Goal: Information Seeking & Learning: Understand process/instructions

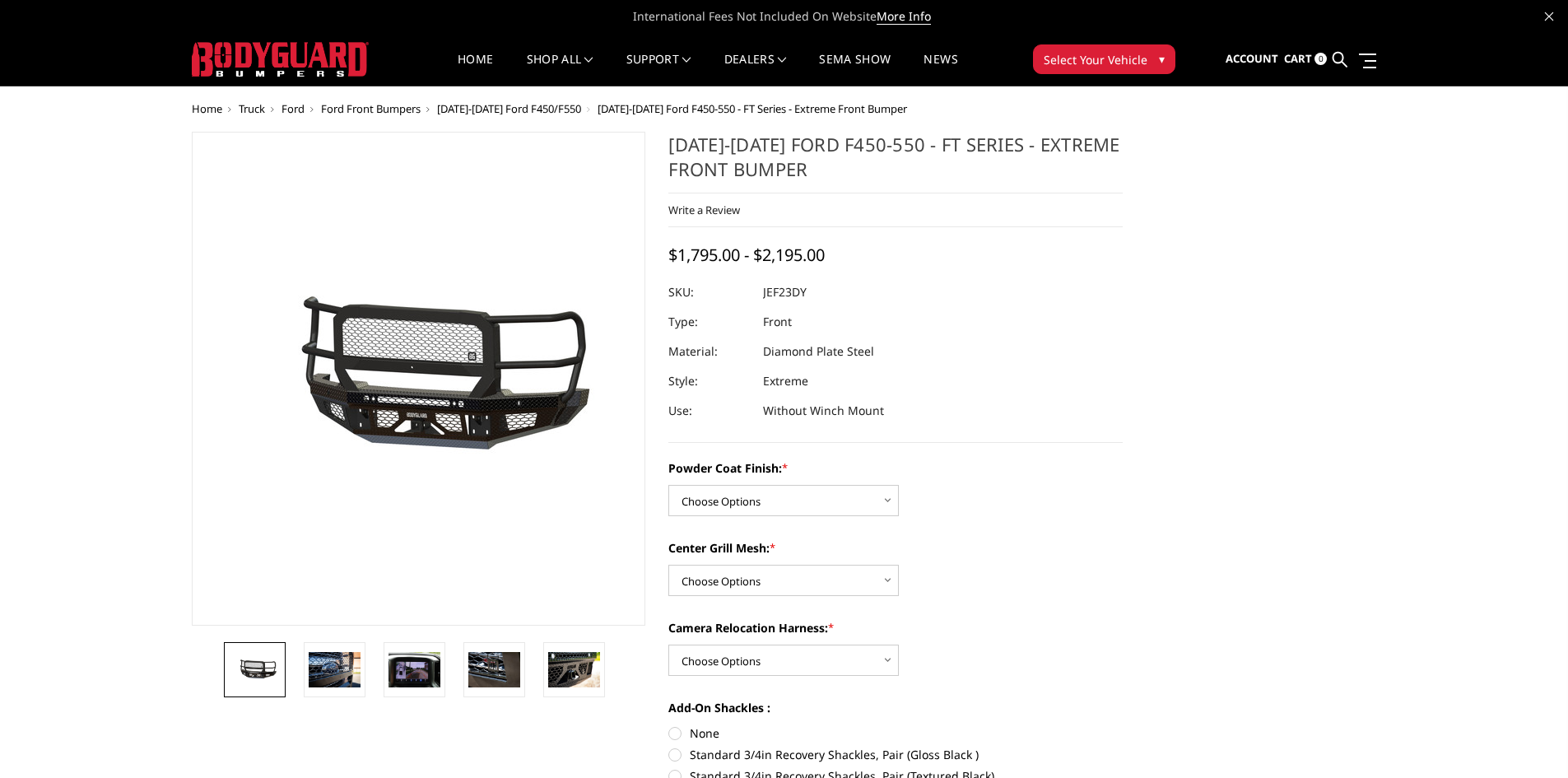
click at [493, 112] on span "[DATE]-[DATE] Ford F450/F550" at bounding box center [509, 108] width 144 height 15
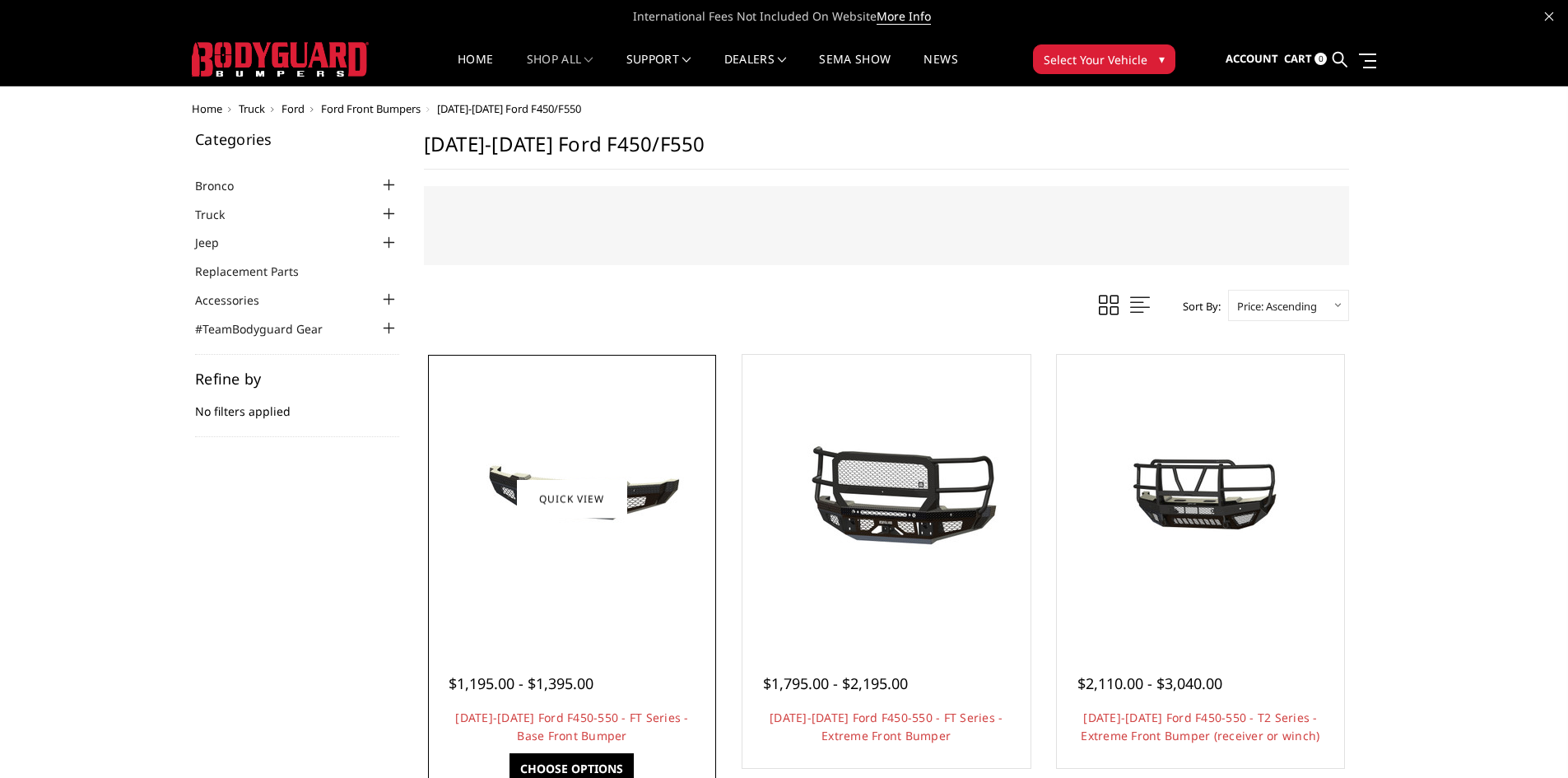
click at [493, 497] on img at bounding box center [572, 498] width 264 height 123
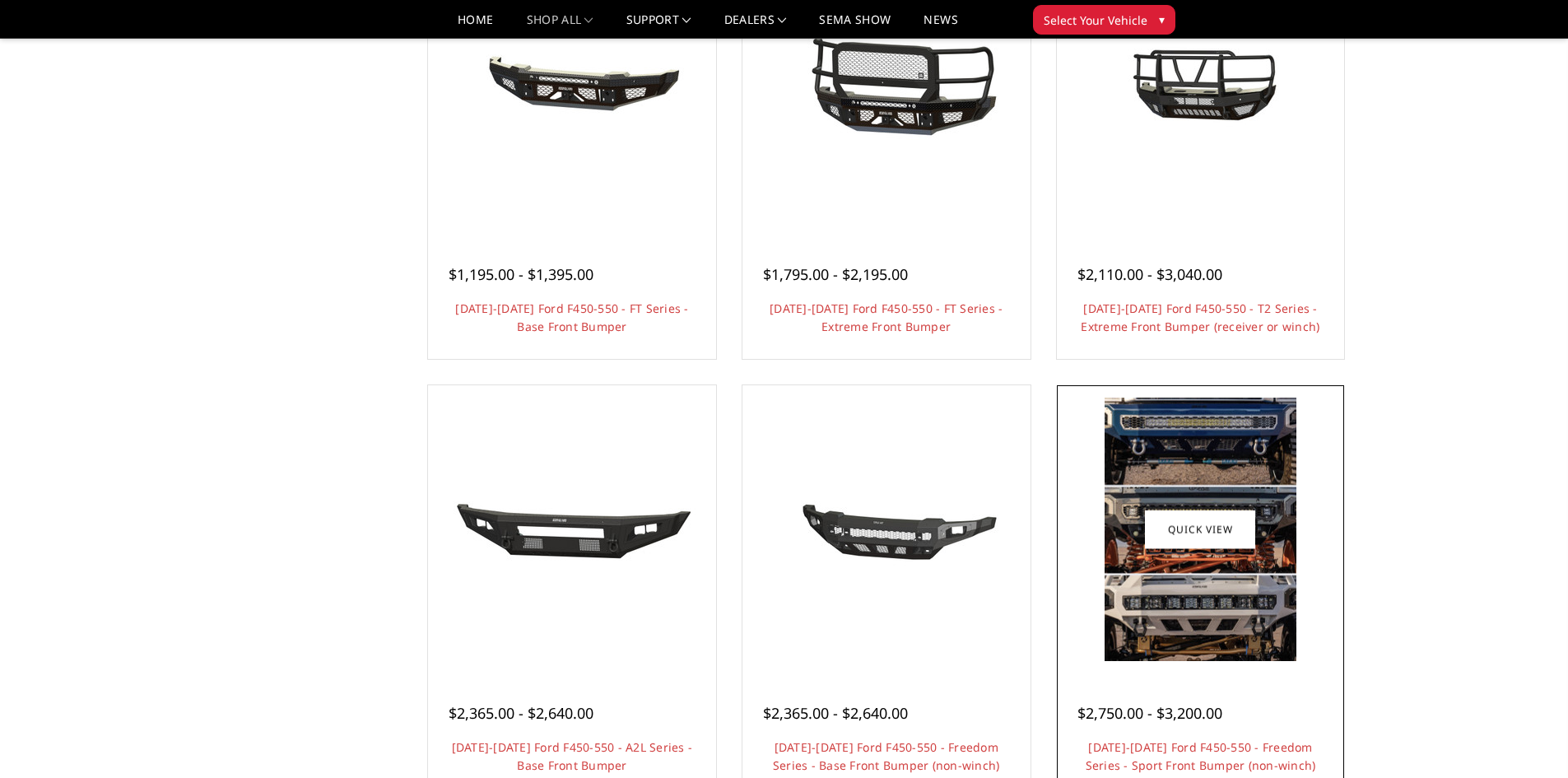
scroll to position [412, 0]
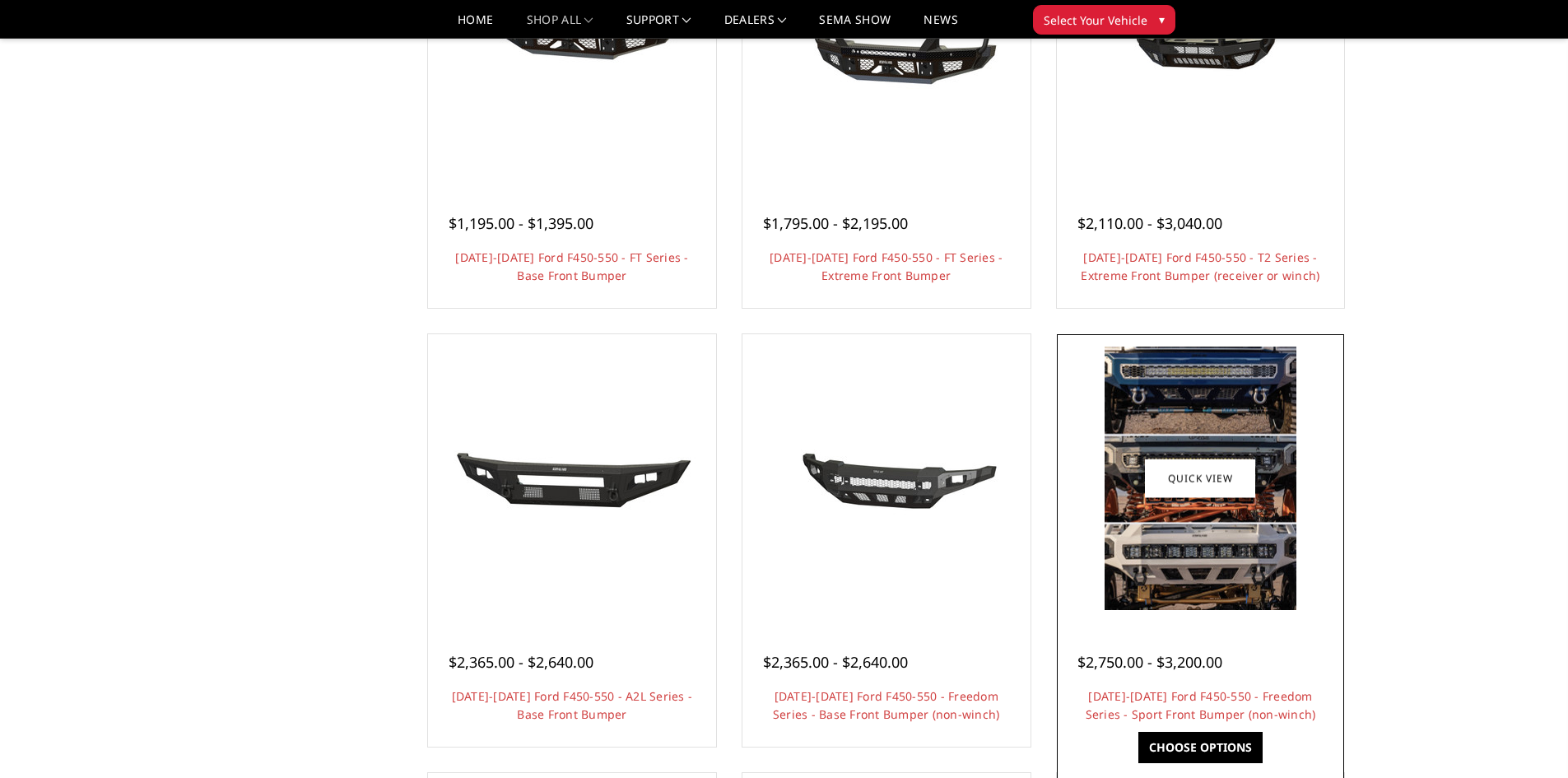
click at [1094, 599] on div at bounding box center [1201, 479] width 280 height 280
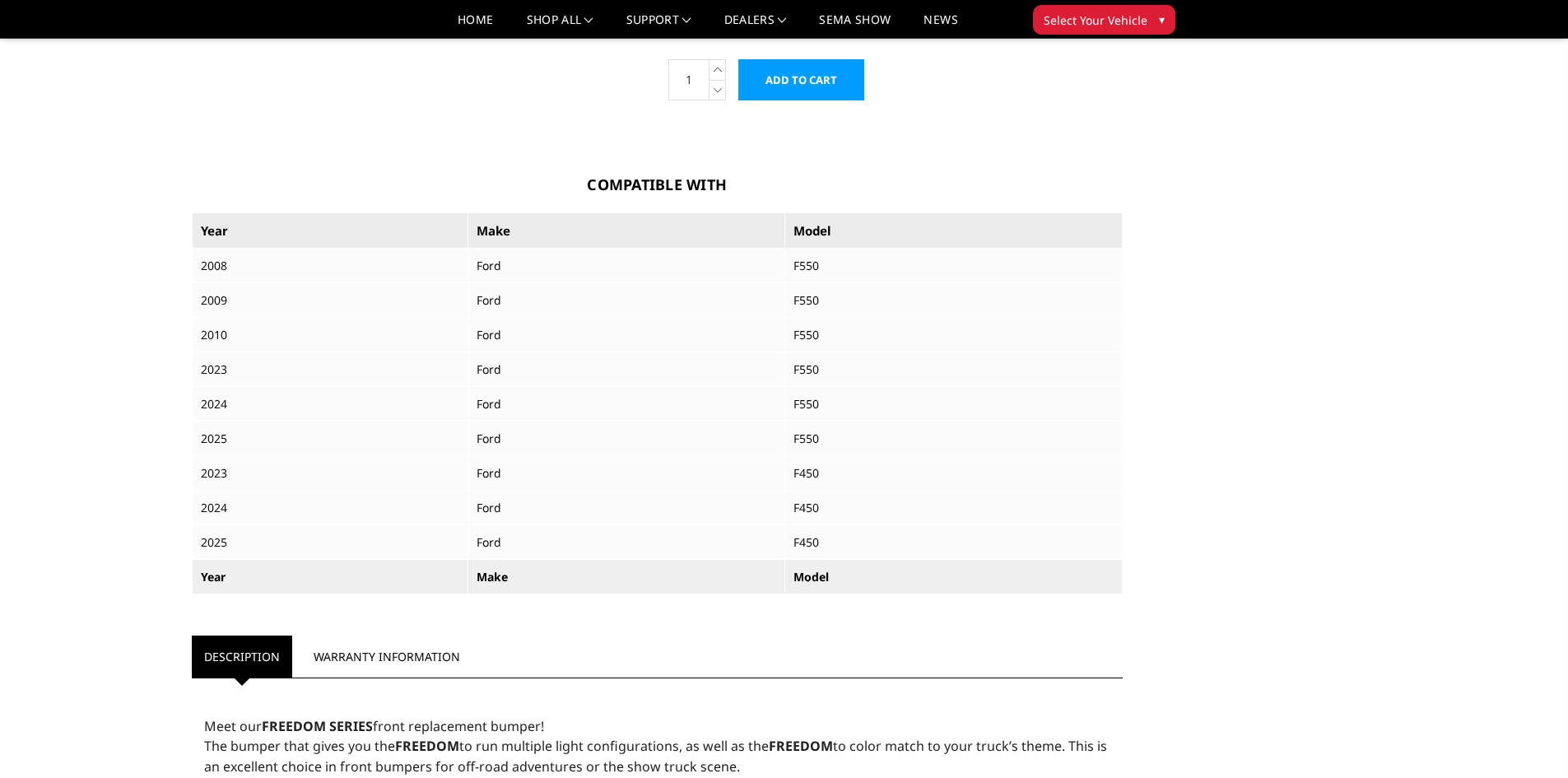
scroll to position [1204, 0]
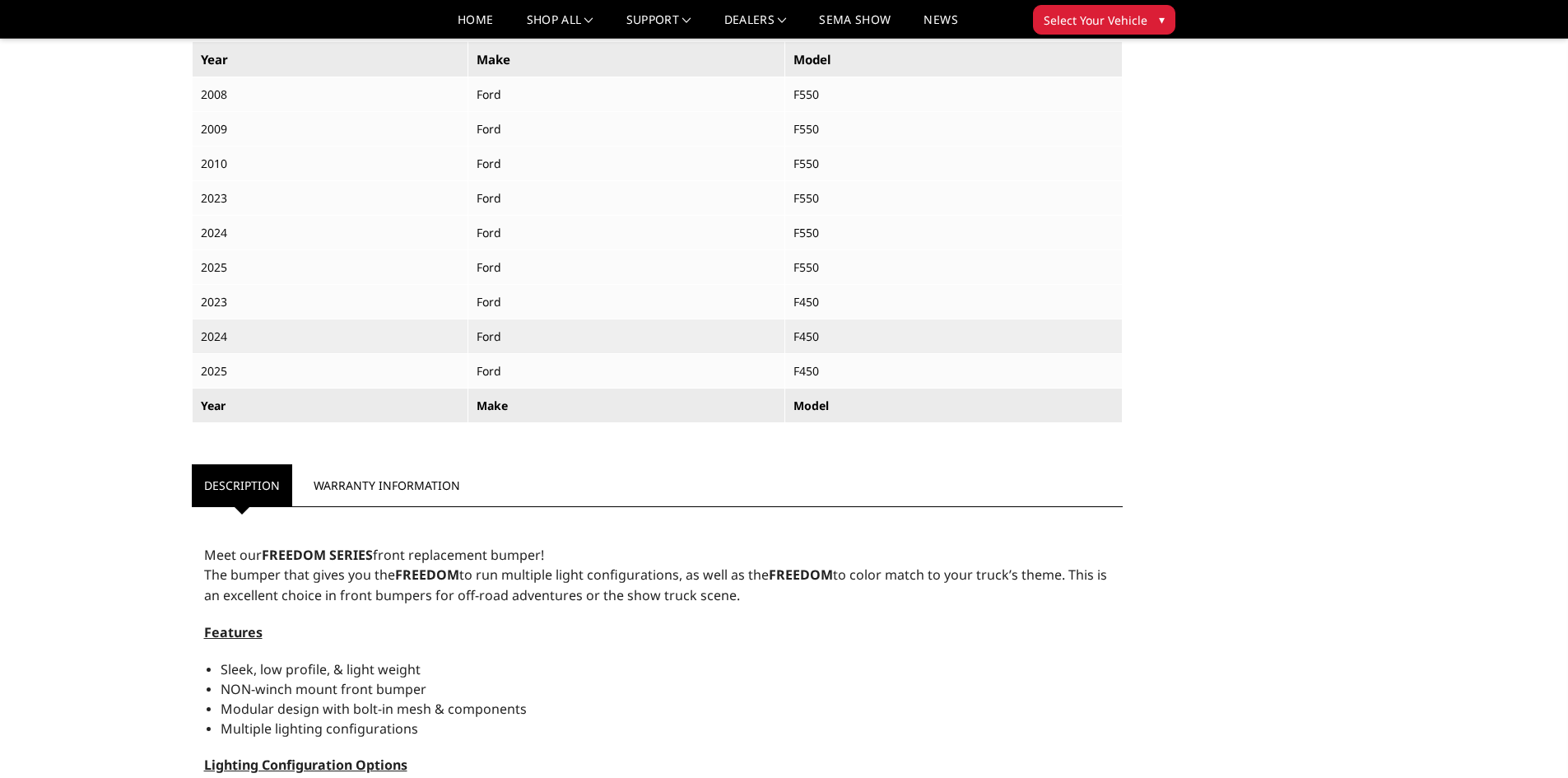
click at [323, 338] on td "2024" at bounding box center [330, 336] width 276 height 34
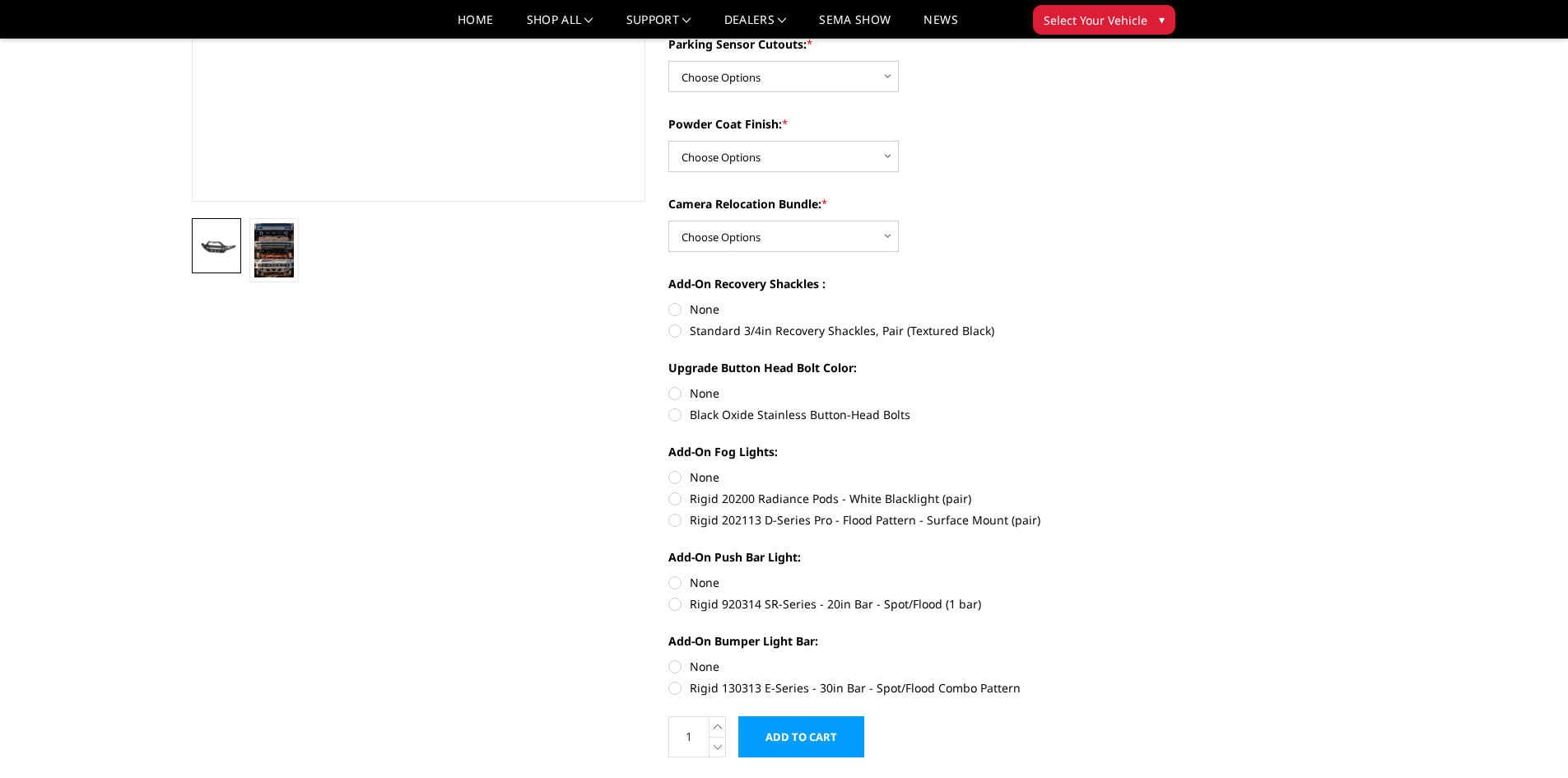
scroll to position [0, 0]
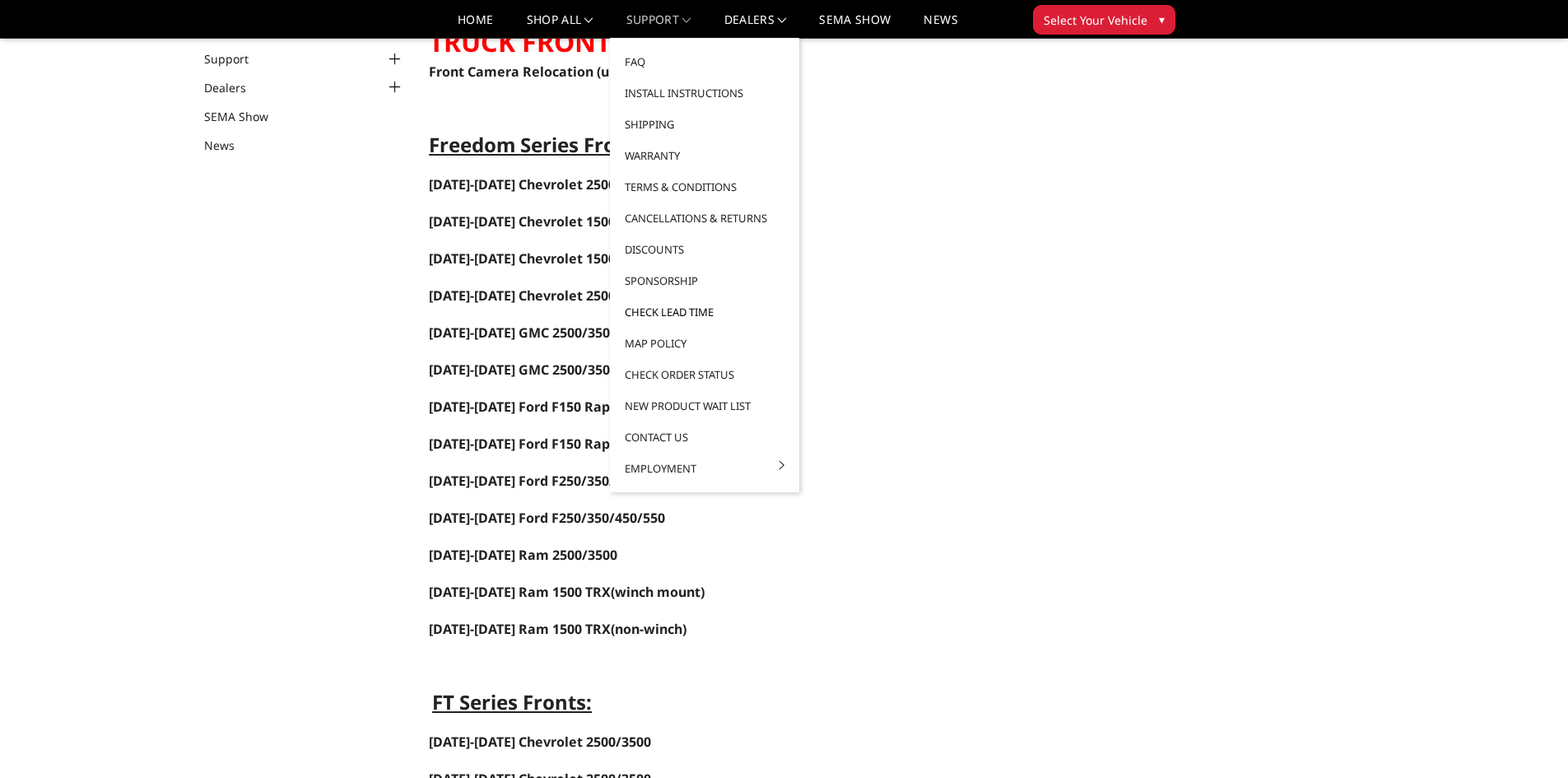
scroll to position [83, 0]
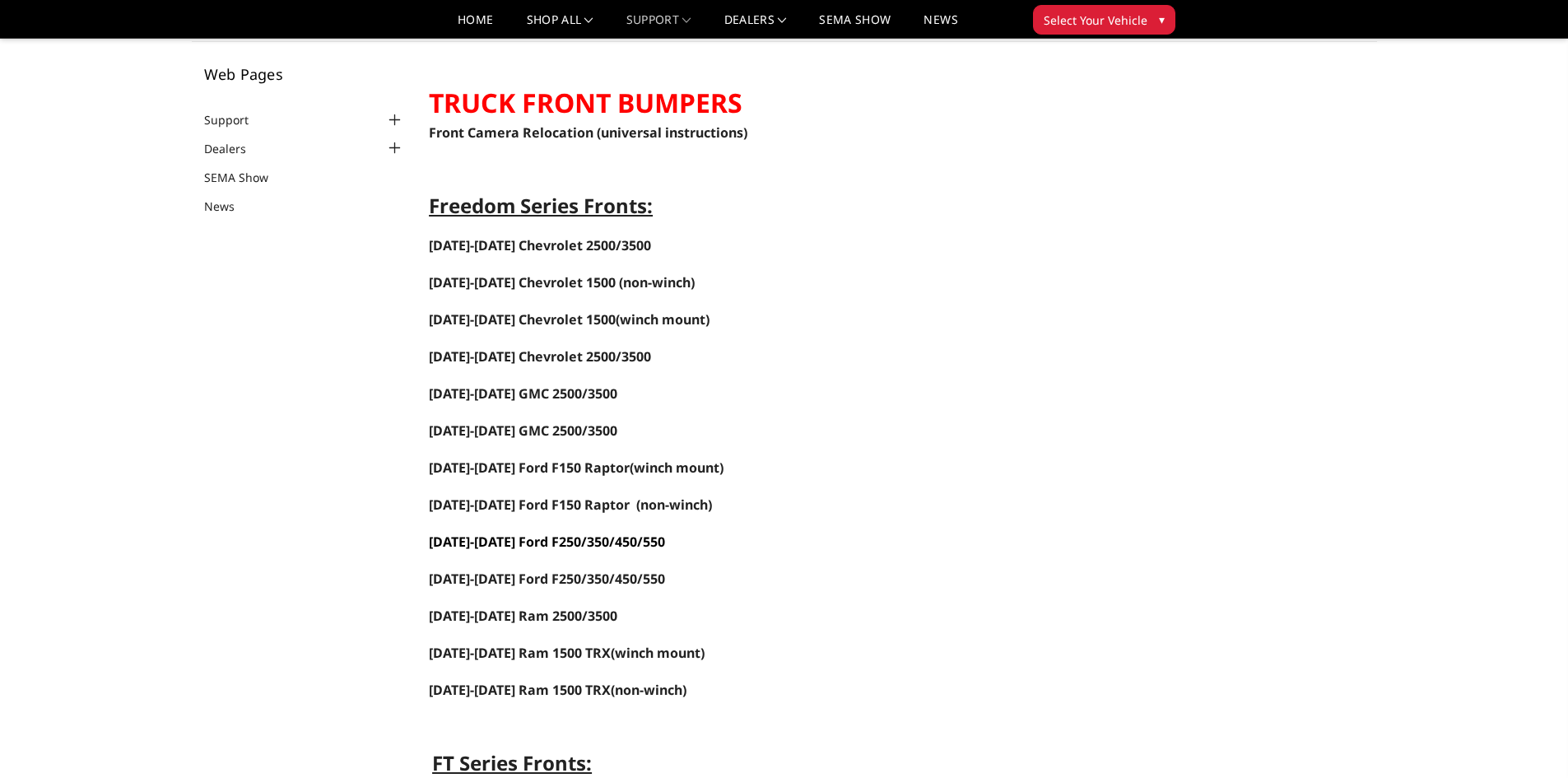
click at [540, 534] on span "[DATE]-[DATE] Ford F250/350/450/550" at bounding box center [547, 542] width 236 height 18
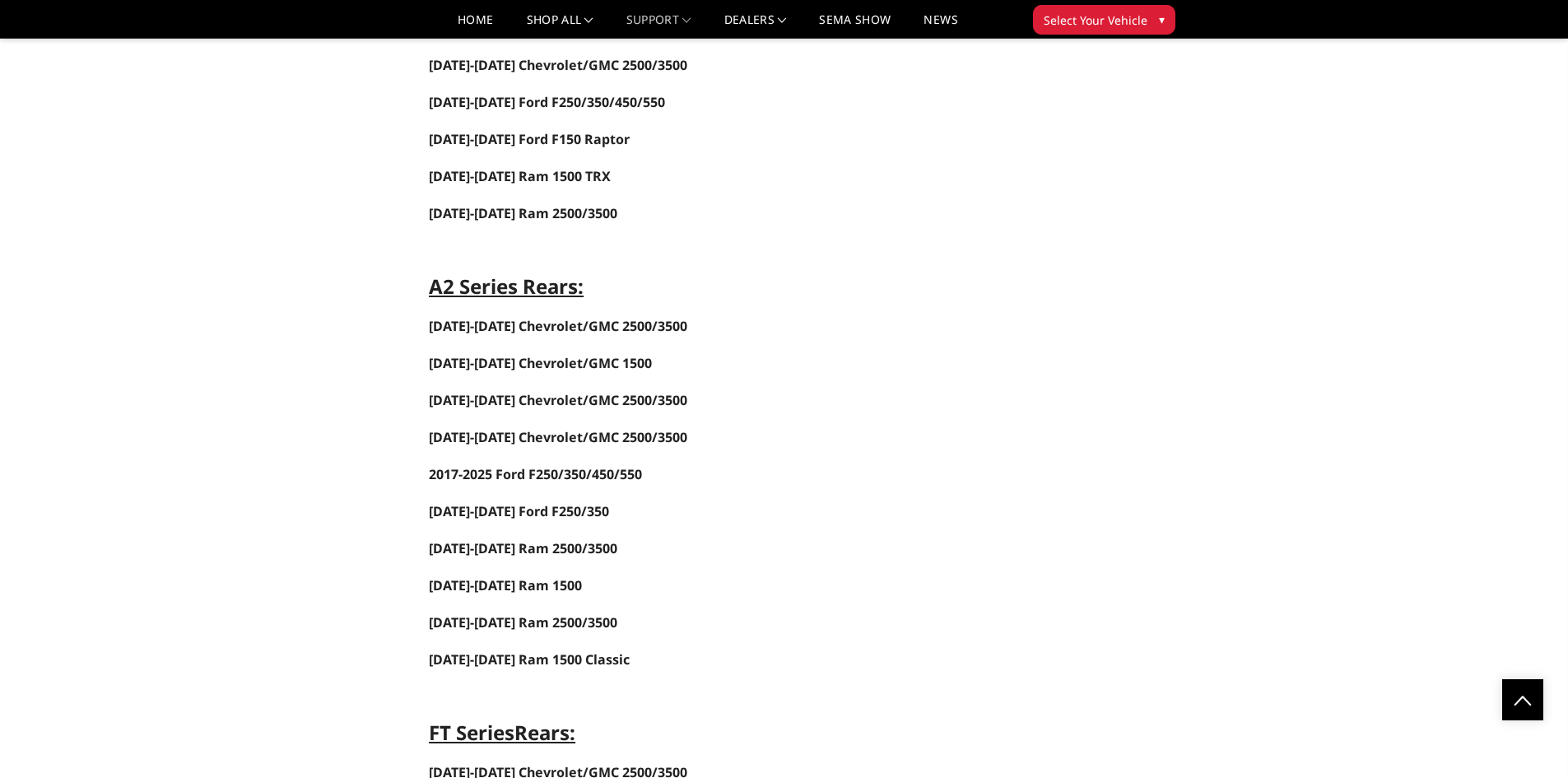
scroll to position [2553, 0]
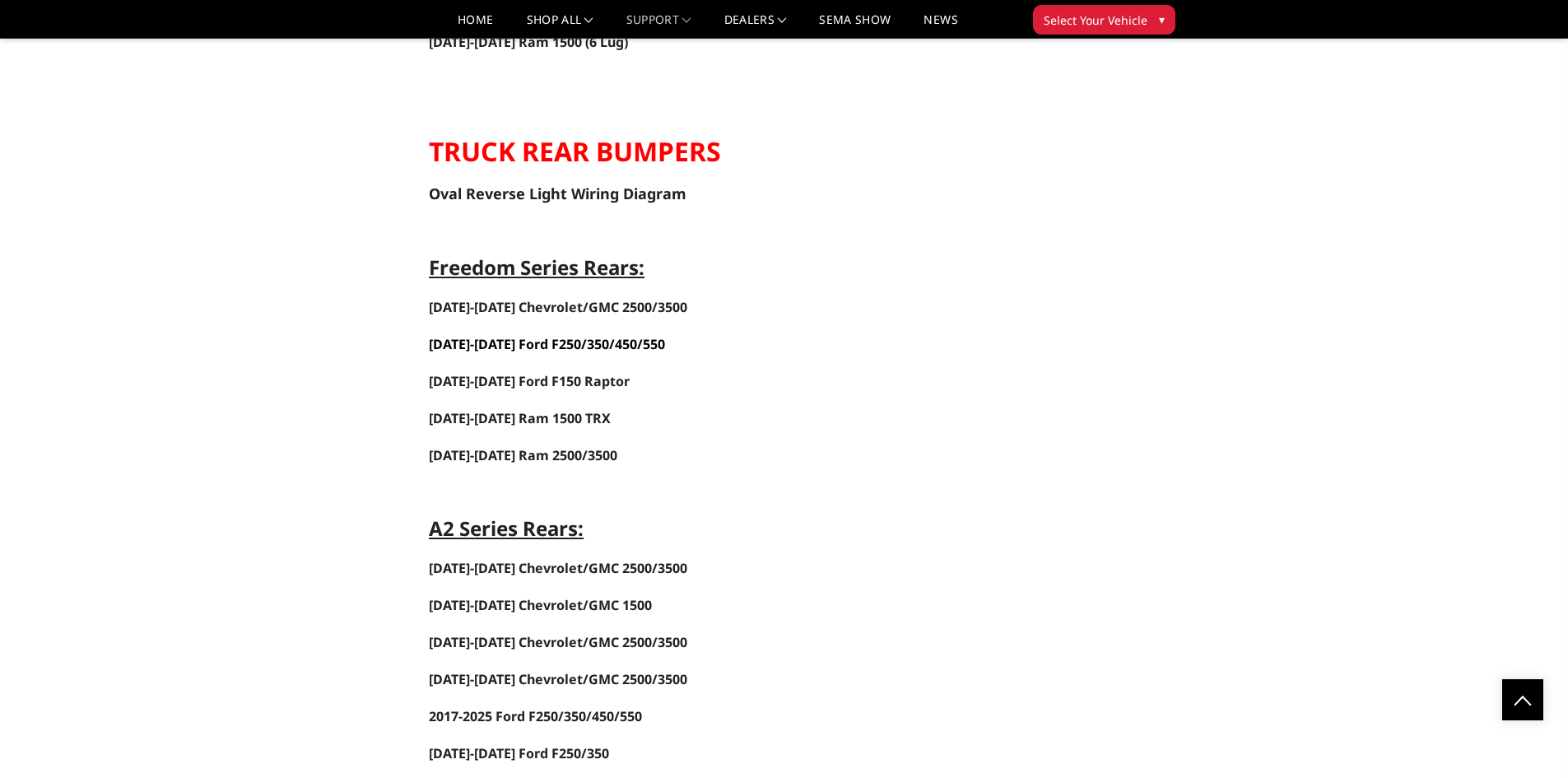
click at [528, 341] on span "[DATE]-[DATE] Ford F250/350/450/550" at bounding box center [547, 344] width 236 height 18
